Goal: Task Accomplishment & Management: Manage account settings

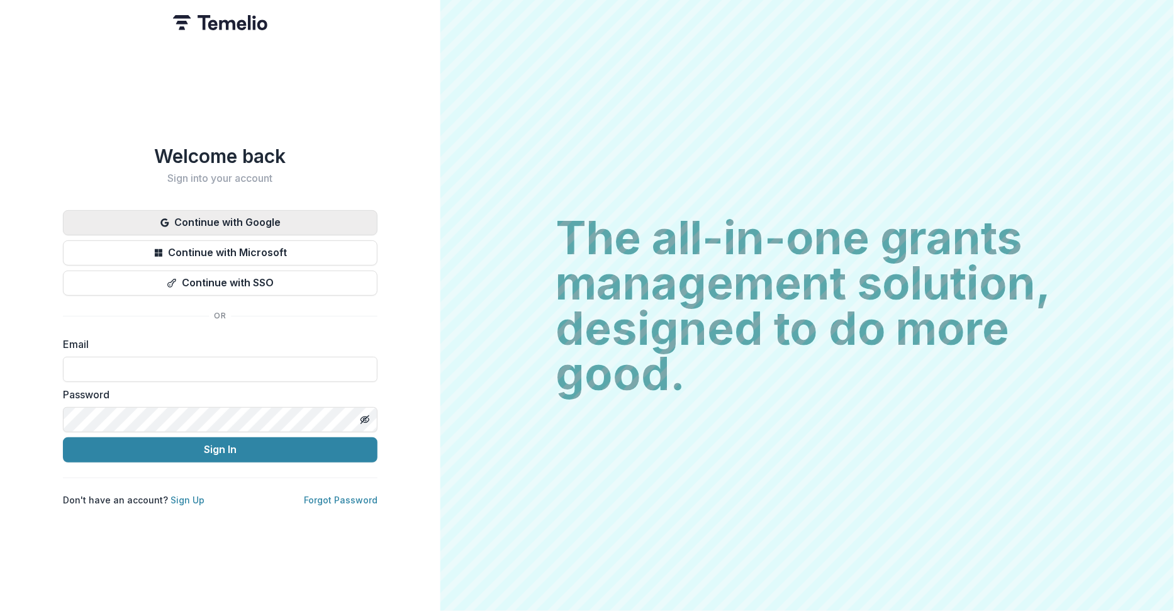
click at [188, 219] on button "Continue with Google" at bounding box center [220, 222] width 315 height 25
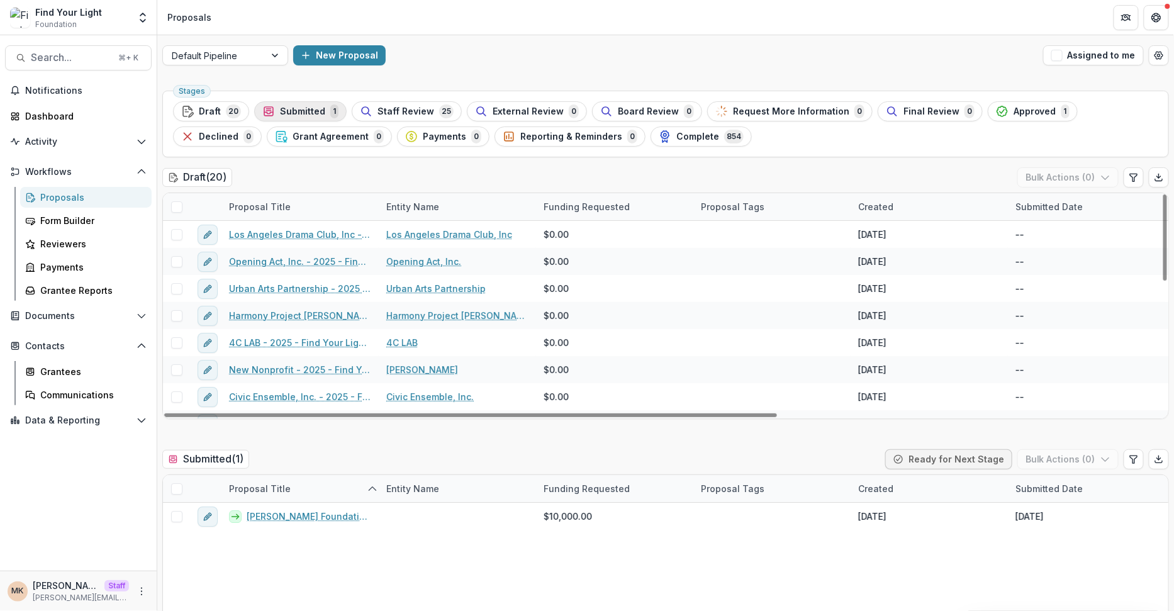
click at [304, 111] on span "Submitted" at bounding box center [302, 111] width 45 height 11
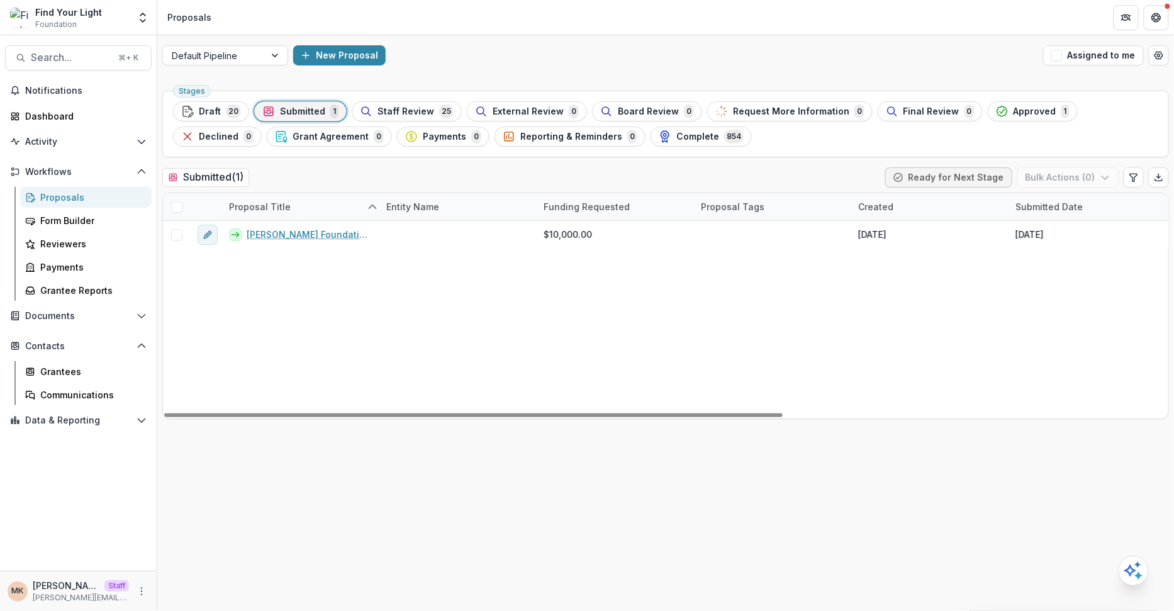
click at [179, 206] on span at bounding box center [176, 206] width 11 height 11
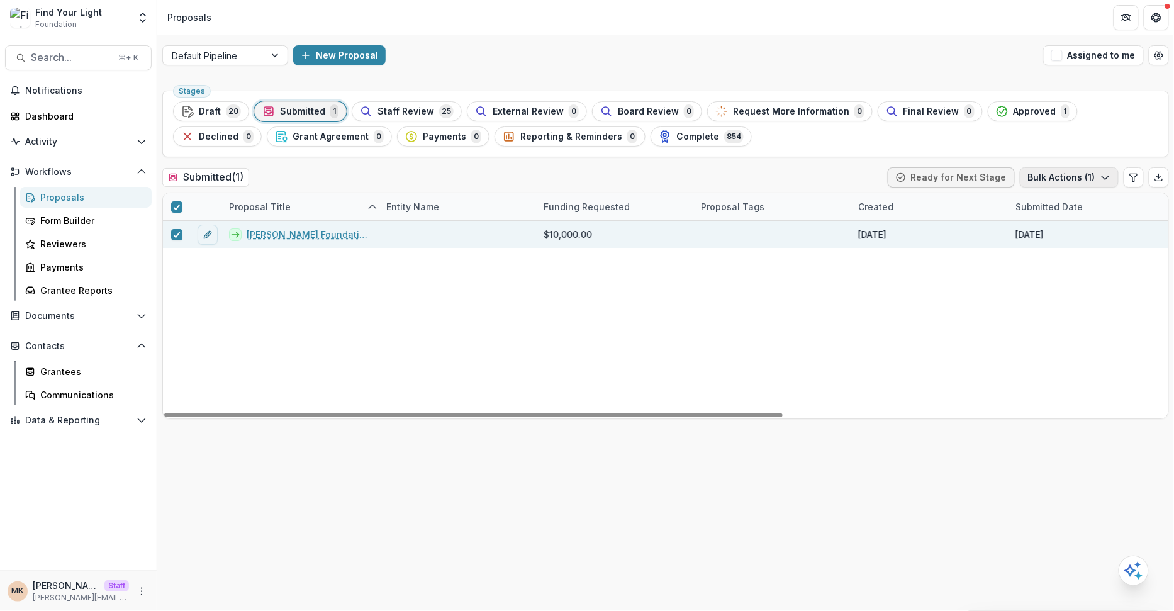
click at [1058, 176] on button "Bulk Actions ( 1 )" at bounding box center [1069, 177] width 99 height 20
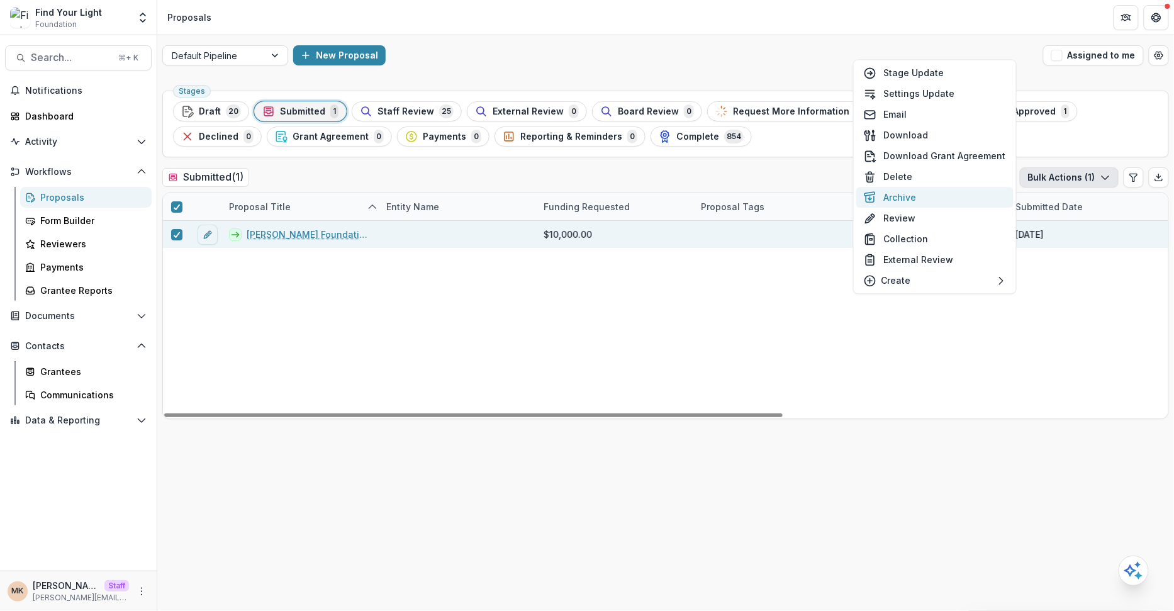
click at [940, 204] on button "Archive" at bounding box center [934, 197] width 157 height 21
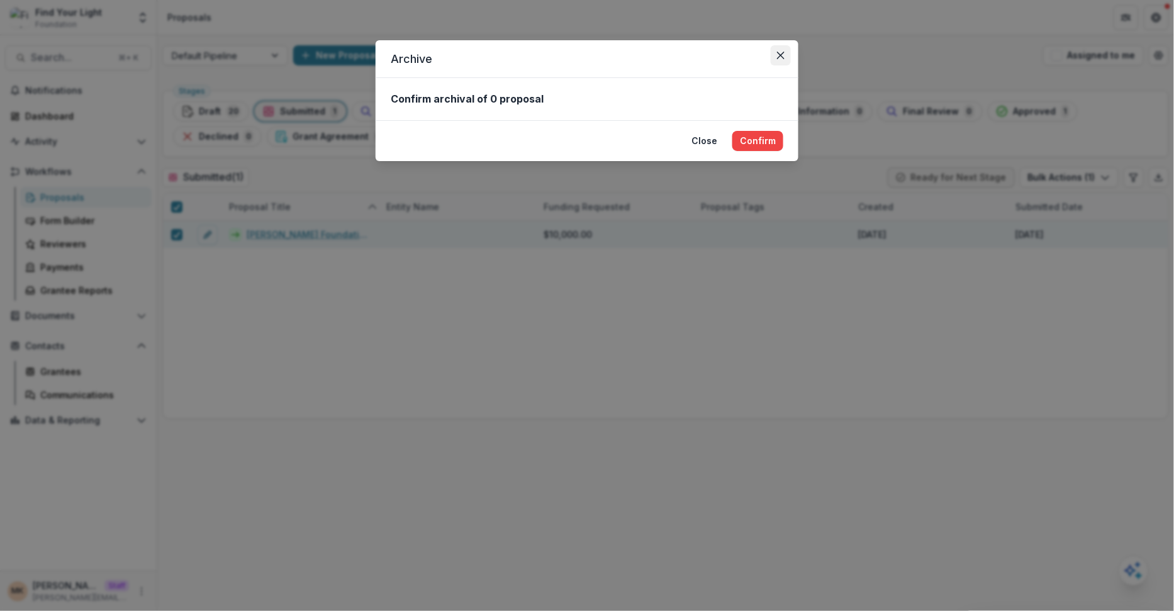
click at [786, 48] on button "Close" at bounding box center [781, 55] width 20 height 20
